Goal: Information Seeking & Learning: Stay updated

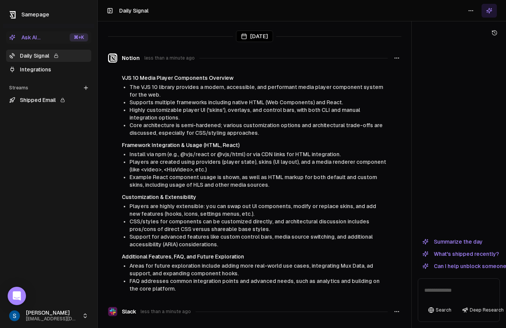
click at [131, 89] on span "The VJS 10 library provides a modern, accessible, and performant media player c…" at bounding box center [256, 91] width 254 height 14
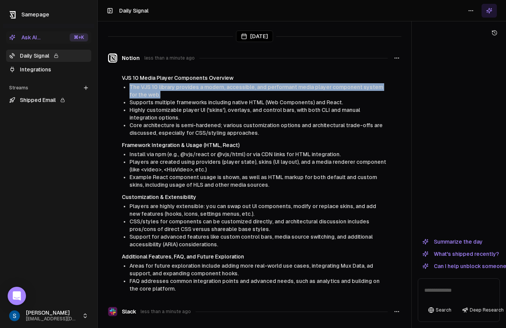
drag, startPoint x: 120, startPoint y: 84, endPoint x: 249, endPoint y: 94, distance: 129.2
click at [249, 94] on div "VJS 10 Media Player Components Overview The VJS 10 library provides a modern, a…" at bounding box center [254, 183] width 293 height 218
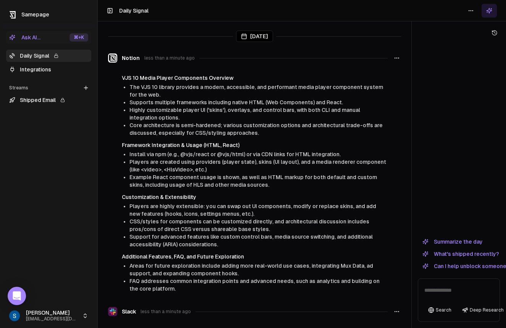
click at [249, 94] on li "The VJS 10 library provides a modern, accessible, and performant media player c…" at bounding box center [258, 90] width 258 height 15
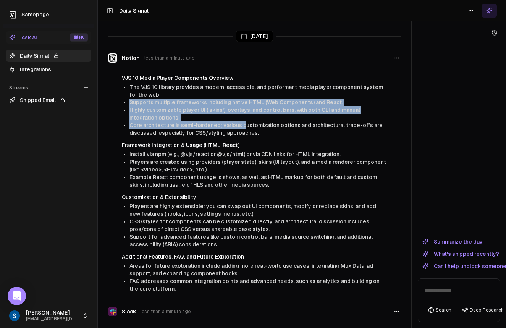
drag, startPoint x: 240, startPoint y: 97, endPoint x: 243, endPoint y: 124, distance: 27.6
click at [243, 124] on ul "The VJS 10 library provides a modern, accessible, and performant media player c…" at bounding box center [258, 109] width 258 height 53
click at [243, 124] on span "Core architecture is semi-hardened; various customization options and architect…" at bounding box center [255, 129] width 253 height 14
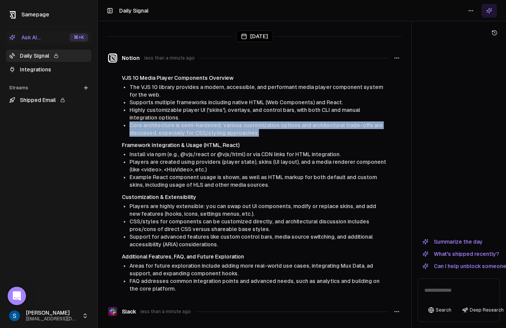
drag, startPoint x: 225, startPoint y: 120, endPoint x: 262, endPoint y: 134, distance: 39.2
click at [260, 135] on ul "The VJS 10 library provides a modern, accessible, and performant media player c…" at bounding box center [258, 109] width 258 height 53
click at [262, 134] on li "Core architecture is semi-hardened; various customization options and architect…" at bounding box center [258, 128] width 258 height 15
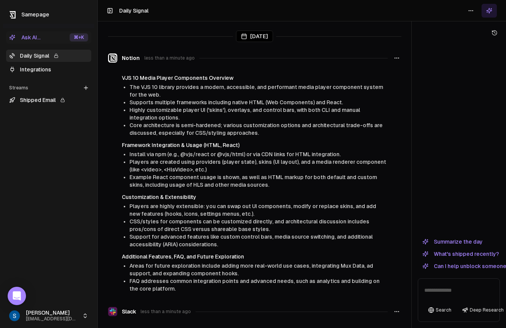
drag, startPoint x: 125, startPoint y: 154, endPoint x: 125, endPoint y: 193, distance: 39.0
click at [125, 193] on div "VJS 10 Media Player Components Overview The VJS 10 library provides a modern, a…" at bounding box center [254, 183] width 293 height 218
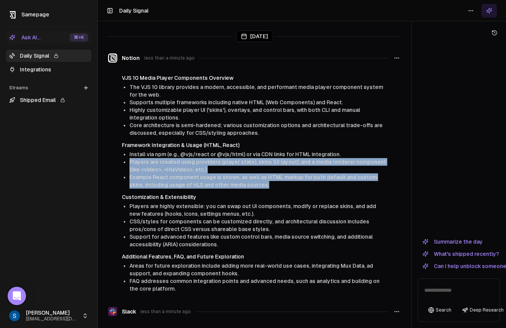
drag, startPoint x: 131, startPoint y: 192, endPoint x: 126, endPoint y: 154, distance: 38.0
click at [126, 154] on div "VJS 10 Media Player Components Overview The VJS 10 library provides a modern, a…" at bounding box center [254, 183] width 293 height 218
click at [129, 154] on li "Install via npm (e.g., @vjs/react or @vjs/html) or via CDN links for HTML integ…" at bounding box center [258, 154] width 258 height 8
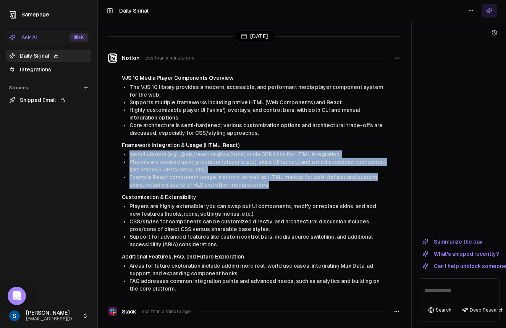
drag, startPoint x: 126, startPoint y: 151, endPoint x: 130, endPoint y: 193, distance: 42.6
click at [130, 193] on div "VJS 10 Media Player Components Overview The VJS 10 library provides a modern, a…" at bounding box center [254, 183] width 293 height 218
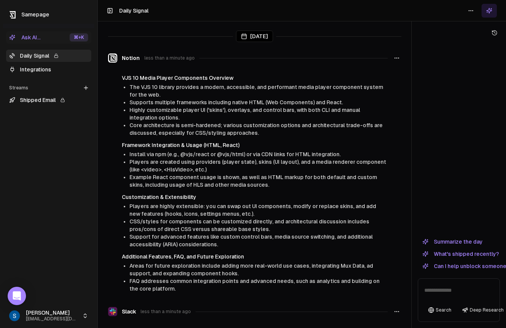
click at [130, 193] on div "VJS 10 Media Player Components Overview The VJS 10 library provides a modern, a…" at bounding box center [254, 183] width 293 height 218
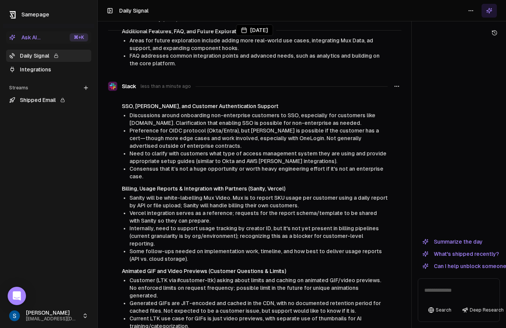
scroll to position [226, 0]
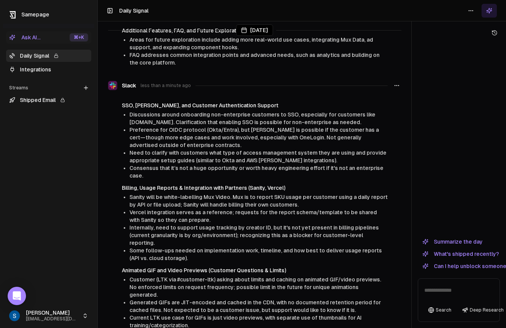
drag, startPoint x: 129, startPoint y: 120, endPoint x: 134, endPoint y: 139, distance: 20.6
click at [134, 139] on ul "Discussions around onboarding non-enterprise customers to SSO, especially for c…" at bounding box center [258, 145] width 258 height 69
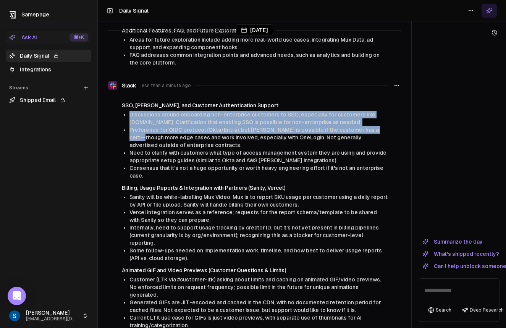
drag, startPoint x: 130, startPoint y: 118, endPoint x: 136, endPoint y: 139, distance: 21.5
click at [136, 139] on ul "Discussions around onboarding non-enterprise customers to SSO, especially for c…" at bounding box center [258, 145] width 258 height 69
click at [136, 139] on li "Preference for OIDC protocol (Okta/Entra), but [PERSON_NAME] is possible if the…" at bounding box center [258, 137] width 258 height 23
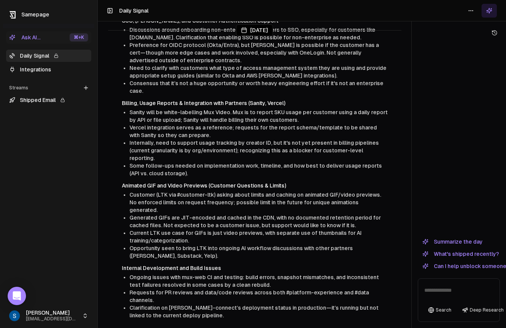
scroll to position [313, 0]
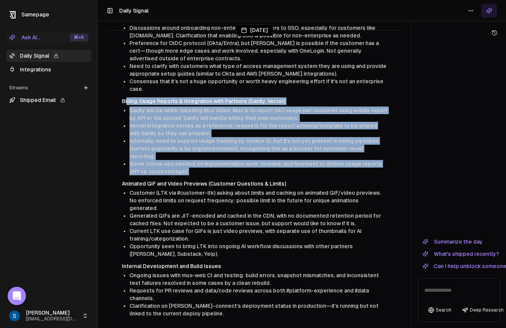
drag, startPoint x: 126, startPoint y: 110, endPoint x: 129, endPoint y: 179, distance: 68.9
click at [129, 179] on div "SSO, [PERSON_NAME], and Customer Authentication Support Discussions around onbo…" at bounding box center [254, 166] width 293 height 303
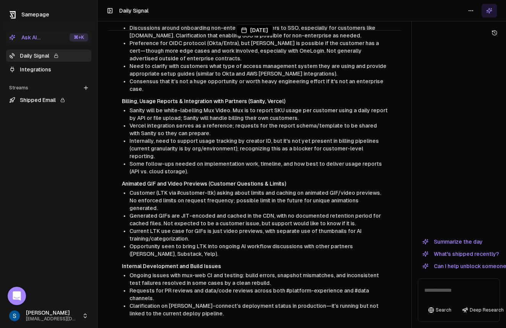
click at [129, 179] on div "SSO, [PERSON_NAME], and Customer Authentication Support Discussions around onbo…" at bounding box center [254, 166] width 293 height 303
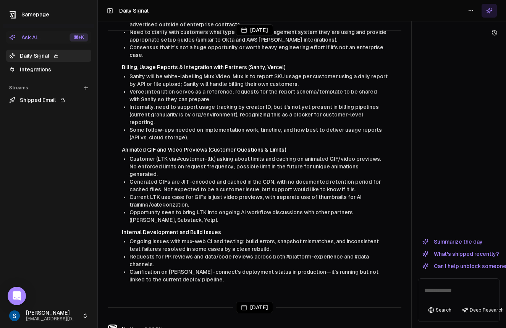
scroll to position [348, 0]
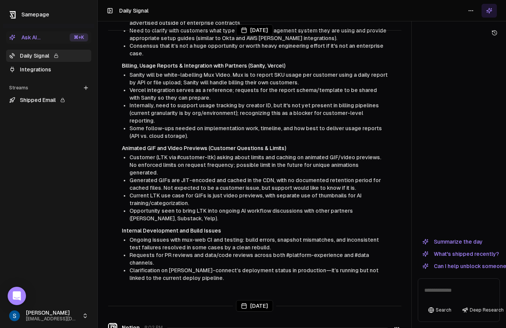
drag, startPoint x: 125, startPoint y: 154, endPoint x: 127, endPoint y: 160, distance: 6.7
click at [129, 176] on ul "Customer (LTK via #customer-ltk) asking about limits and caching on animated GI…" at bounding box center [258, 188] width 258 height 69
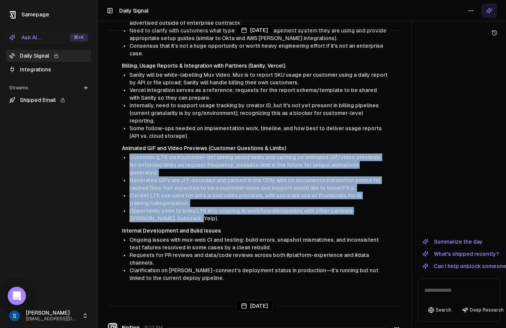
drag, startPoint x: 130, startPoint y: 156, endPoint x: 194, endPoint y: 212, distance: 84.5
click at [194, 212] on ul "Customer (LTK via #customer-ltk) asking about limits and caching on animated GI…" at bounding box center [258, 188] width 258 height 69
click at [194, 212] on li "Opportunity seen to bring LTK into ongoing AI workflow discussions with other p…" at bounding box center [258, 214] width 258 height 15
drag, startPoint x: 189, startPoint y: 213, endPoint x: 129, endPoint y: 158, distance: 81.4
click at [129, 158] on ul "Customer (LTK via #customer-ltk) asking about limits and caching on animated GI…" at bounding box center [258, 188] width 258 height 69
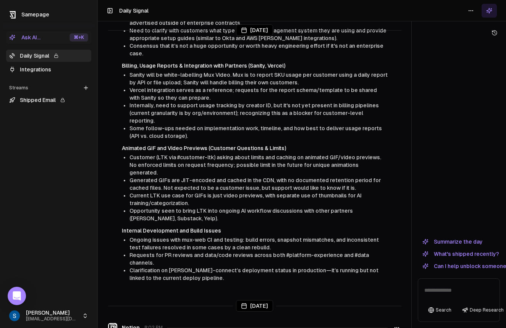
click at [129, 158] on span "Customer (LTK via #customer-ltk) asking about limits and caching on animated GI…" at bounding box center [255, 164] width 252 height 21
drag, startPoint x: 129, startPoint y: 158, endPoint x: 175, endPoint y: 159, distance: 46.2
click at [175, 160] on li "Customer (LTK via #customer-ltk) asking about limits and caching on animated GI…" at bounding box center [258, 165] width 258 height 23
drag, startPoint x: 128, startPoint y: 157, endPoint x: 186, endPoint y: 207, distance: 76.4
click at [186, 204] on ul "Customer (LTK via #customer-ltk) asking about limits and caching on animated GI…" at bounding box center [258, 188] width 258 height 69
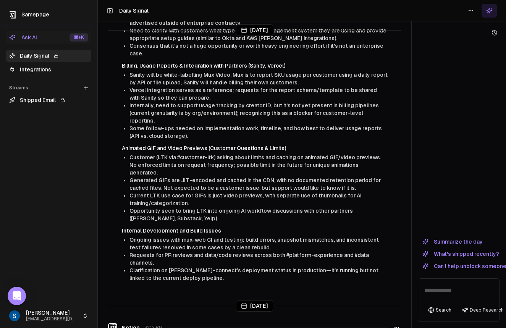
click at [186, 208] on li "Opportunity seen to bring LTK into ongoing AI workflow discussions with other p…" at bounding box center [258, 214] width 258 height 15
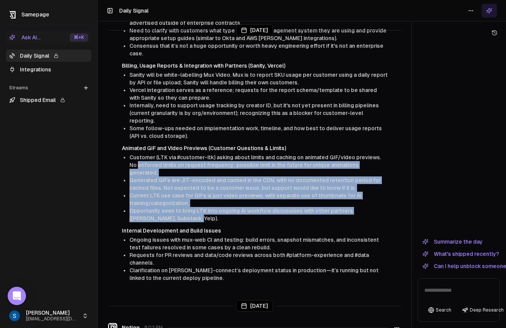
drag, startPoint x: 187, startPoint y: 214, endPoint x: 125, endPoint y: 157, distance: 83.8
click at [129, 158] on ul "Customer (LTK via #customer-ltk) asking about limits and caching on animated GI…" at bounding box center [258, 188] width 258 height 69
click at [129, 157] on li "Customer (LTK via #customer-ltk) asking about limits and caching on animated GI…" at bounding box center [258, 165] width 258 height 23
click at [148, 193] on span "Current LTK use case for GIFs is just video previews, with separate use of thum…" at bounding box center [245, 200] width 232 height 14
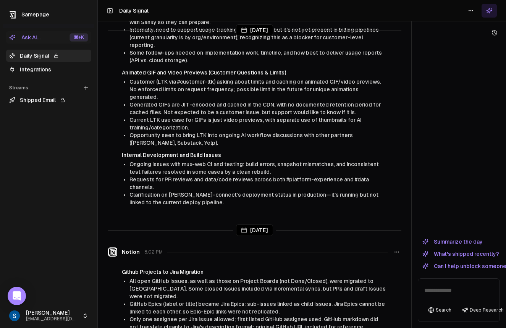
scroll to position [426, 0]
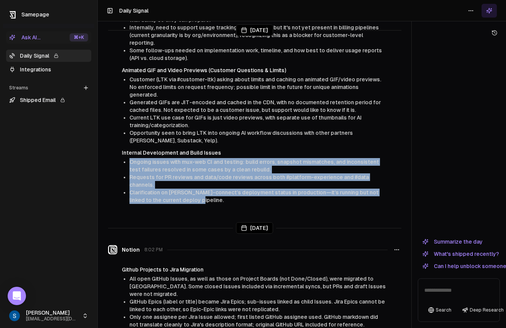
drag, startPoint x: 207, startPoint y: 197, endPoint x: 250, endPoint y: 145, distance: 67.3
click at [249, 149] on div "Internal Development and Build Issues Ongoing issues with mux-web CI and testin…" at bounding box center [255, 176] width 266 height 55
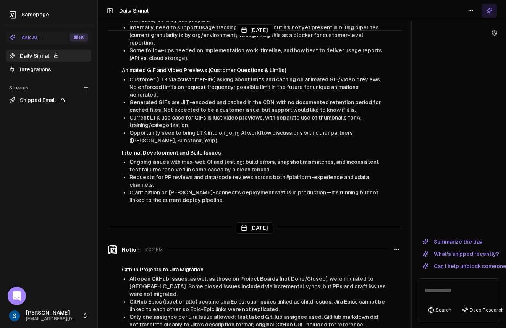
click at [250, 149] on h4 "Internal Development and Build Issues" at bounding box center [255, 153] width 266 height 8
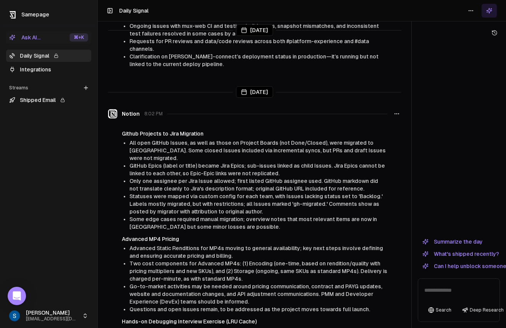
scroll to position [564, 0]
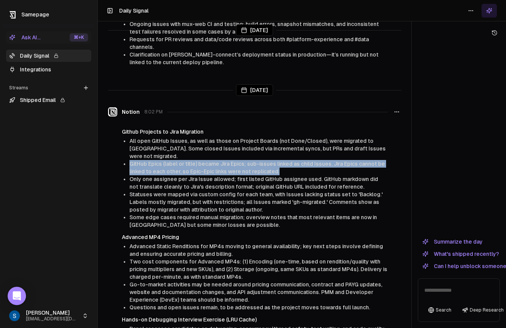
drag, startPoint x: 290, startPoint y: 160, endPoint x: 129, endPoint y: 149, distance: 161.6
click at [129, 160] on li "GitHub Epics (label or title) became Jira Epics; sub-issues linked as child Iss…" at bounding box center [258, 167] width 258 height 15
drag, startPoint x: 129, startPoint y: 149, endPoint x: 289, endPoint y: 159, distance: 159.9
click at [288, 160] on li "GitHub Epics (label or title) became Jira Epics; sub-issues linked as child Iss…" at bounding box center [258, 167] width 258 height 15
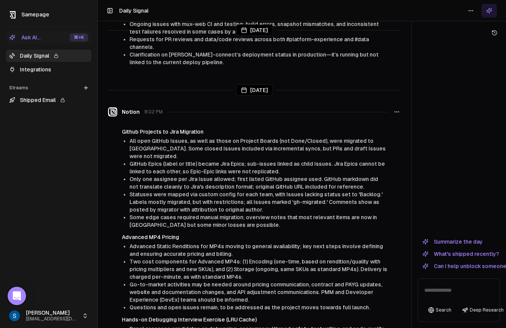
click at [289, 160] on li "GitHub Epics (label or title) became Jira Epics; sub-issues linked as child Iss…" at bounding box center [258, 167] width 258 height 15
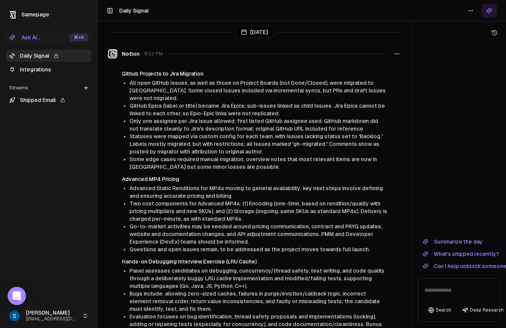
scroll to position [625, 0]
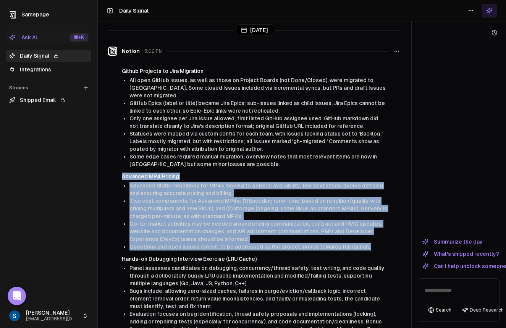
drag, startPoint x: 118, startPoint y: 164, endPoint x: 121, endPoint y: 248, distance: 84.5
click at [121, 248] on div "Github Projects to Jira Migration All open GitHub Issues, as well as those on P…" at bounding box center [254, 233] width 293 height 333
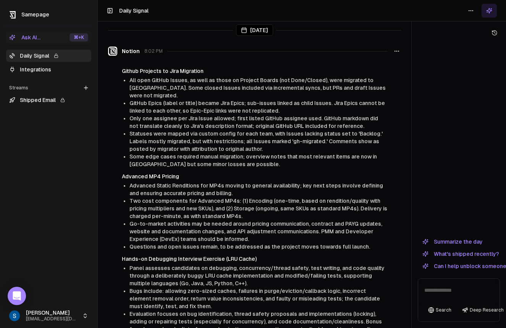
click at [121, 248] on div "Github Projects to Jira Migration All open GitHub Issues, as well as those on P…" at bounding box center [254, 233] width 293 height 333
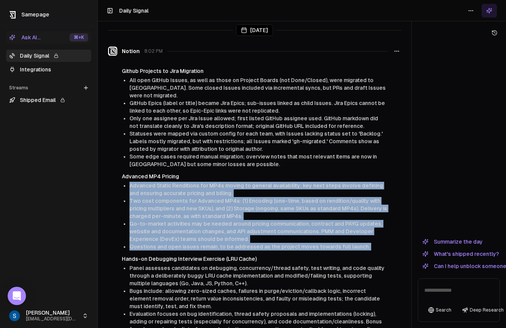
drag, startPoint x: 119, startPoint y: 249, endPoint x: 123, endPoint y: 177, distance: 71.9
click at [123, 177] on div "Github Projects to Jira Migration All open GitHub Issues, as well as those on P…" at bounding box center [254, 233] width 293 height 333
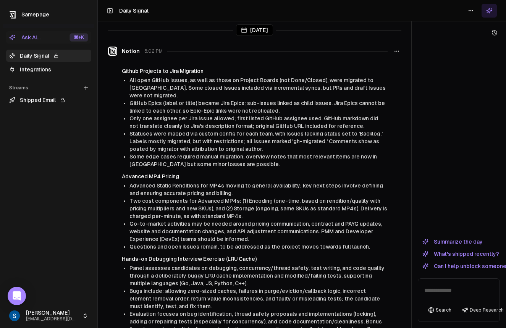
click at [123, 177] on div "Advanced MP4 Pricing Advanced Static Renditions for MP4s moving to general avai…" at bounding box center [255, 212] width 266 height 78
drag, startPoint x: 126, startPoint y: 175, endPoint x: 119, endPoint y: 179, distance: 7.3
click at [120, 181] on div "Github Projects to Jira Migration All open GitHub Issues, as well as those on P…" at bounding box center [254, 233] width 293 height 333
click at [129, 182] on li "Advanced Static Renditions for MP4s moving to general availability; key next st…" at bounding box center [258, 189] width 258 height 15
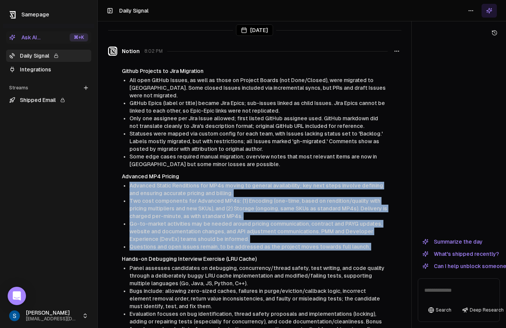
drag, startPoint x: 129, startPoint y: 170, endPoint x: 121, endPoint y: 247, distance: 77.2
click at [121, 247] on div "Github Projects to Jira Migration All open GitHub Issues, as well as those on P…" at bounding box center [254, 233] width 293 height 333
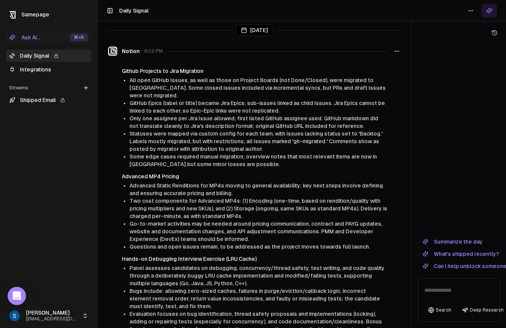
click at [121, 247] on div "Github Projects to Jira Migration All open GitHub Issues, as well as those on P…" at bounding box center [254, 233] width 293 height 333
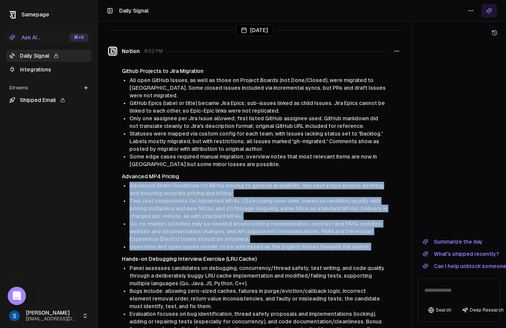
drag, startPoint x: 121, startPoint y: 244, endPoint x: 126, endPoint y: 174, distance: 70.1
click at [126, 174] on div "Github Projects to Jira Migration All open GitHub Issues, as well as those on P…" at bounding box center [254, 233] width 293 height 333
click at [129, 182] on li "Advanced Static Renditions for MP4s moving to general availability; key next st…" at bounding box center [258, 189] width 258 height 15
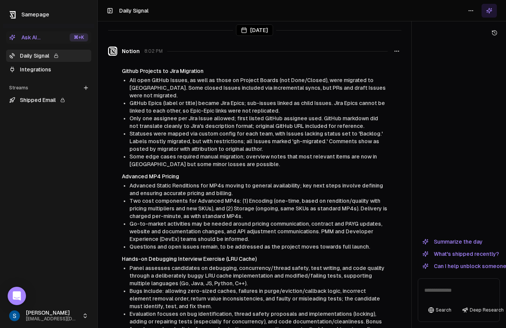
click at [129, 183] on span "Advanced Static Renditions for MP4s moving to general availability; key next st…" at bounding box center [256, 190] width 254 height 14
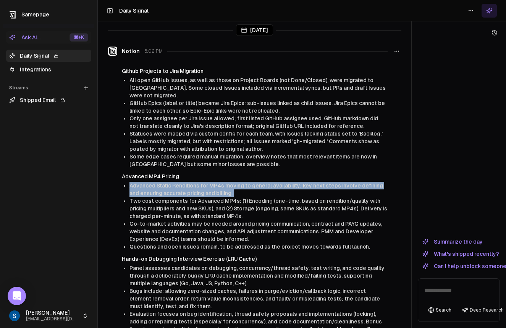
drag, startPoint x: 131, startPoint y: 174, endPoint x: 130, endPoint y: 189, distance: 14.9
click at [130, 189] on ul "Advanced Static Renditions for MP4s moving to general availability; key next st…" at bounding box center [258, 216] width 258 height 69
